Goal: Task Accomplishment & Management: Complete application form

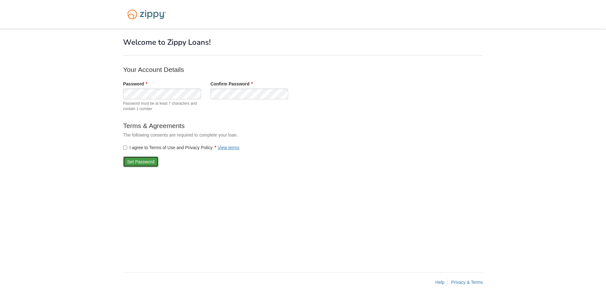
click at [139, 164] on button "Set Password" at bounding box center [140, 162] width 35 height 11
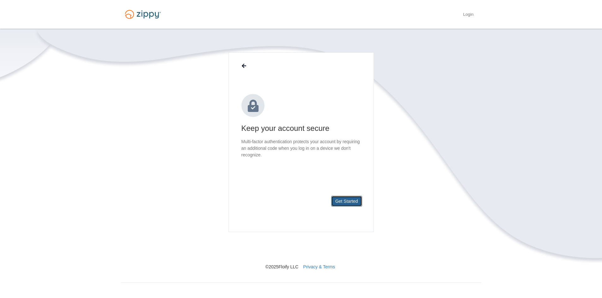
click at [350, 202] on button "Get Started" at bounding box center [346, 201] width 31 height 11
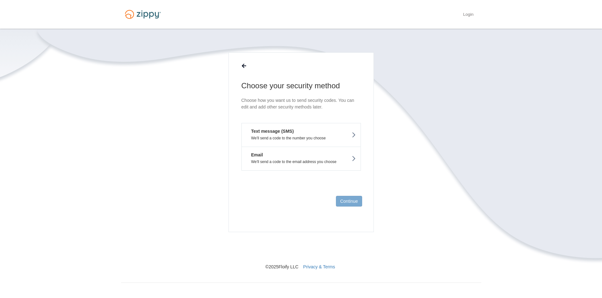
click at [352, 135] on icon at bounding box center [353, 135] width 4 height 7
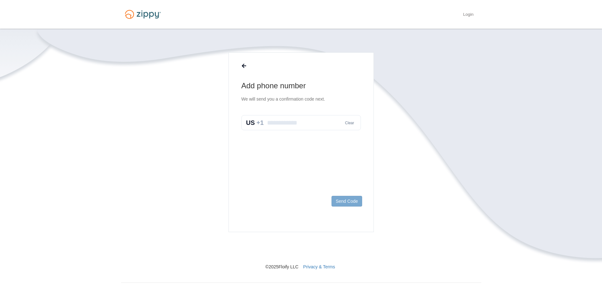
click at [273, 126] on input "text" at bounding box center [300, 122] width 119 height 15
type input "**********"
click at [342, 202] on button "Send Code" at bounding box center [346, 201] width 30 height 11
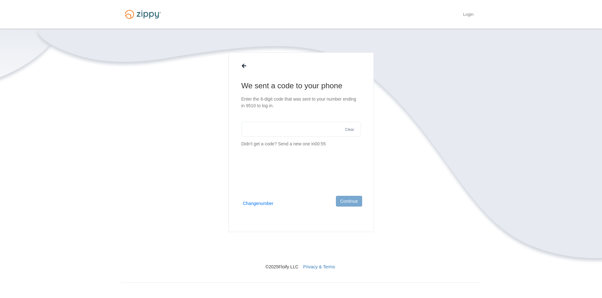
click at [260, 130] on input "text" at bounding box center [300, 129] width 119 height 15
type input "******"
click at [349, 202] on button "Continue" at bounding box center [349, 201] width 26 height 11
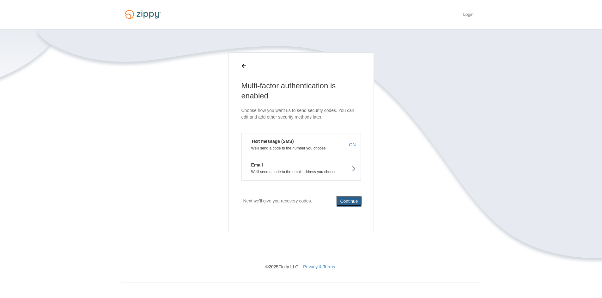
click at [349, 202] on button "Continue" at bounding box center [349, 201] width 26 height 11
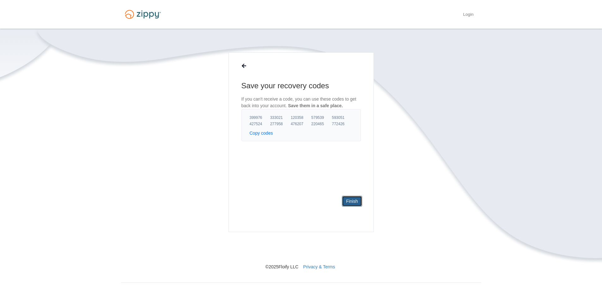
click at [349, 202] on link "Finish" at bounding box center [352, 201] width 20 height 11
